Goal: Information Seeking & Learning: Learn about a topic

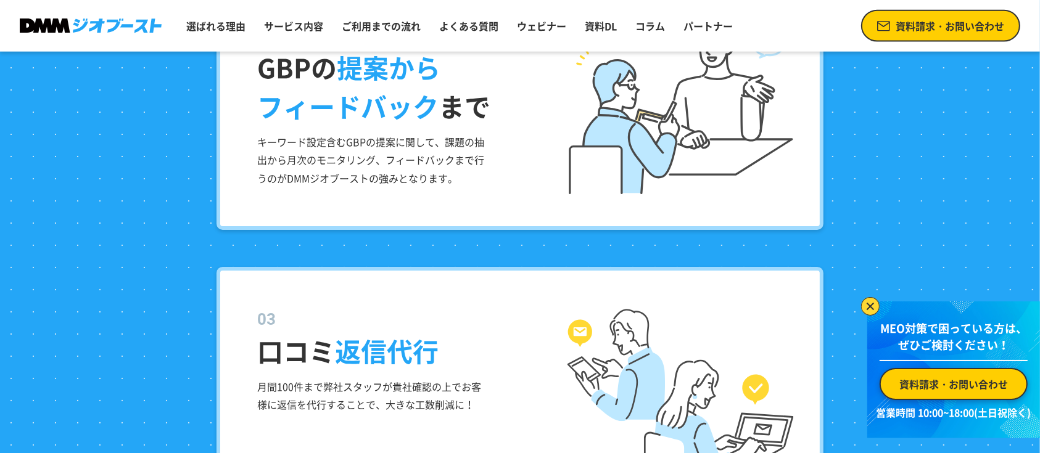
scroll to position [1974, 0]
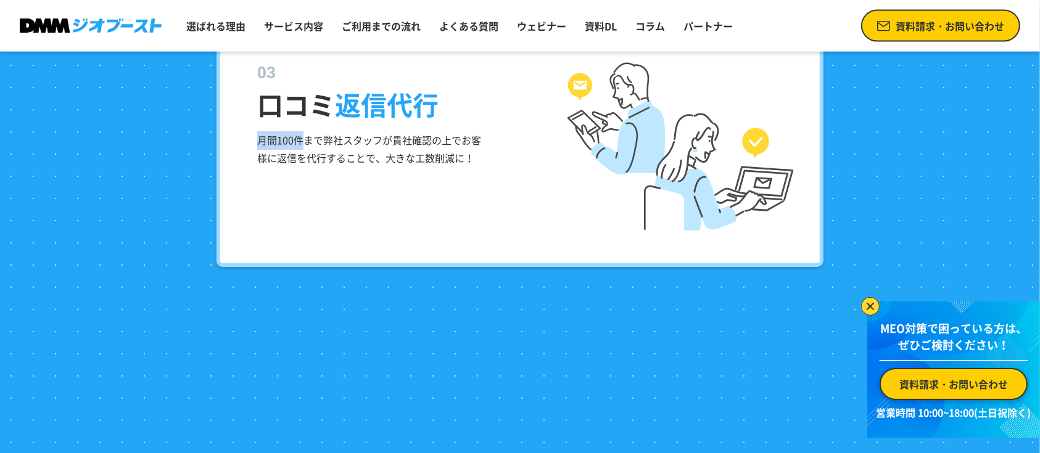
drag, startPoint x: 260, startPoint y: 142, endPoint x: 303, endPoint y: 142, distance: 43.2
click at [303, 142] on p "月間100件まで弊社スタッフが貴社確認の上でお客様に返信を代行することで、大きな工数削減に！" at bounding box center [372, 149] width 231 height 36
click at [305, 183] on div "口コミ 返信代行 月間100件まで弊社スタッフが貴社確認の上でお客様に返信を代行することで、大きな工数削減に！" at bounding box center [520, 143] width 607 height 247
drag, startPoint x: 261, startPoint y: 141, endPoint x: 306, endPoint y: 139, distance: 45.1
click at [300, 139] on p "月間100件まで弊社スタッフが貴社確認の上でお客様に返信を代行することで、大きな工数削減に！" at bounding box center [372, 149] width 231 height 36
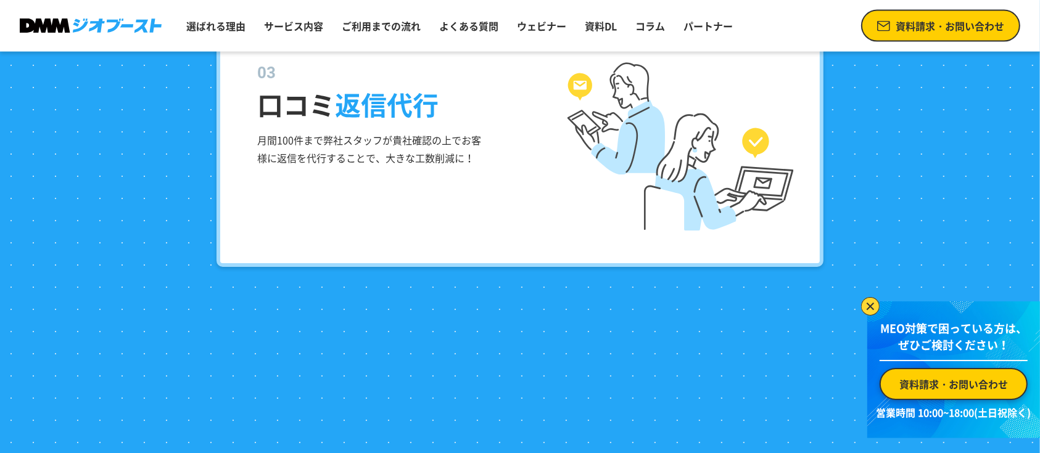
click at [309, 141] on p "月間100件まで弊社スタッフが貴社確認の上でお客様に返信を代行することで、大きな工数削減に！" at bounding box center [372, 149] width 231 height 36
drag, startPoint x: 390, startPoint y: 140, endPoint x: 405, endPoint y: 137, distance: 15.1
click at [405, 137] on p "月間100件まで弊社スタッフが貴社確認の上でお客様に返信を代行することで、大きな工数削減に！" at bounding box center [372, 149] width 231 height 36
click at [391, 157] on p "月間100件まで弊社スタッフが貴社確認の上でお客様に返信を代行することで、大きな工数削減に！" at bounding box center [372, 149] width 231 height 36
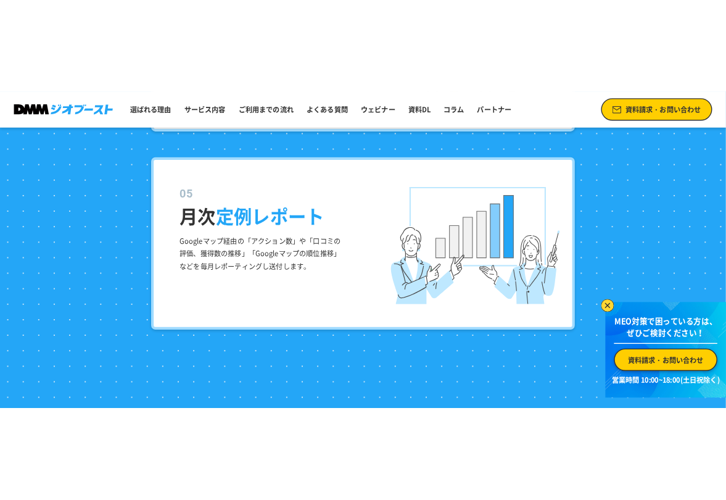
scroll to position [2221, 0]
